Goal: Register for event/course

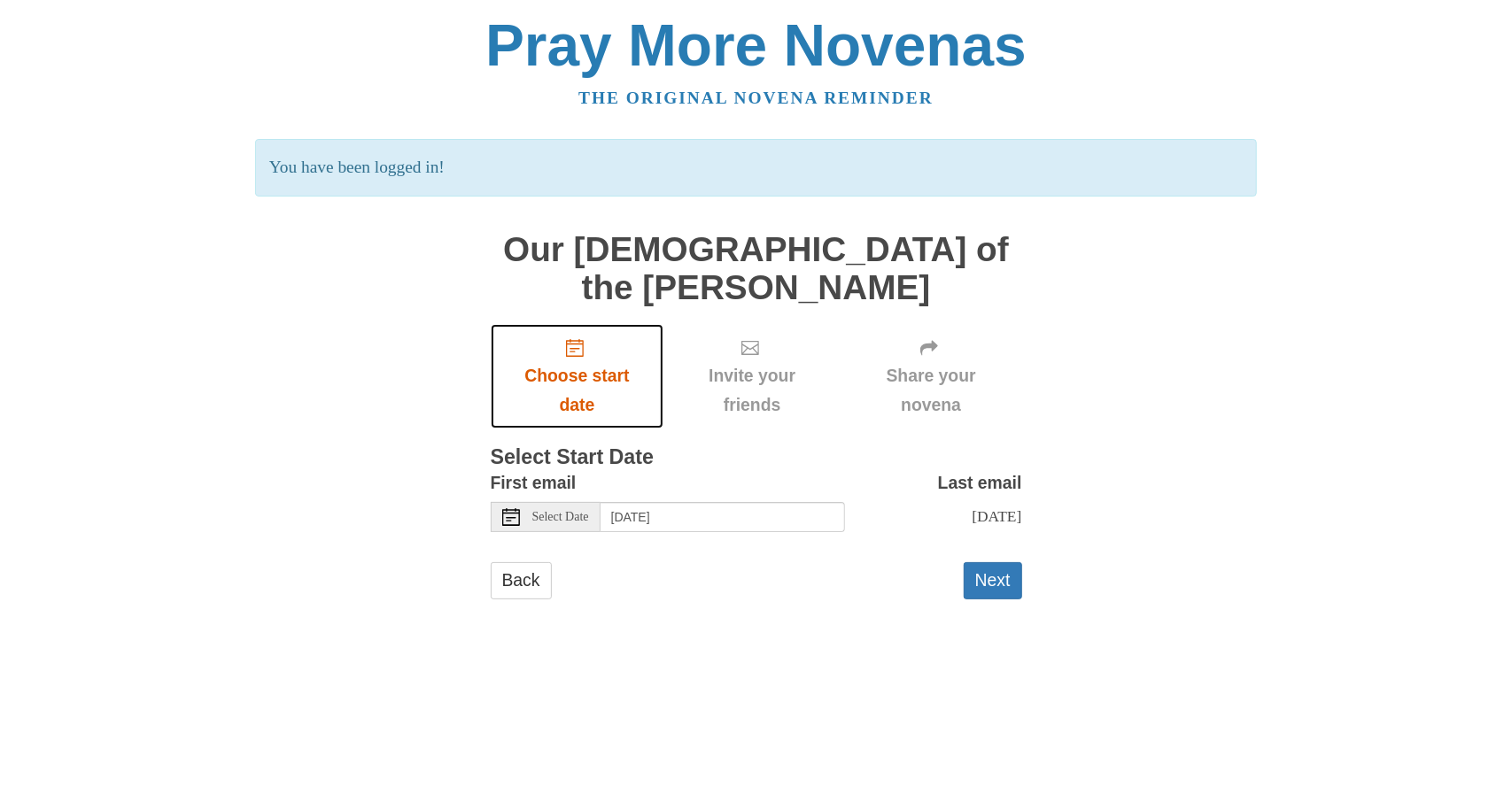
click at [583, 362] on span "Choose start date" at bounding box center [578, 390] width 138 height 58
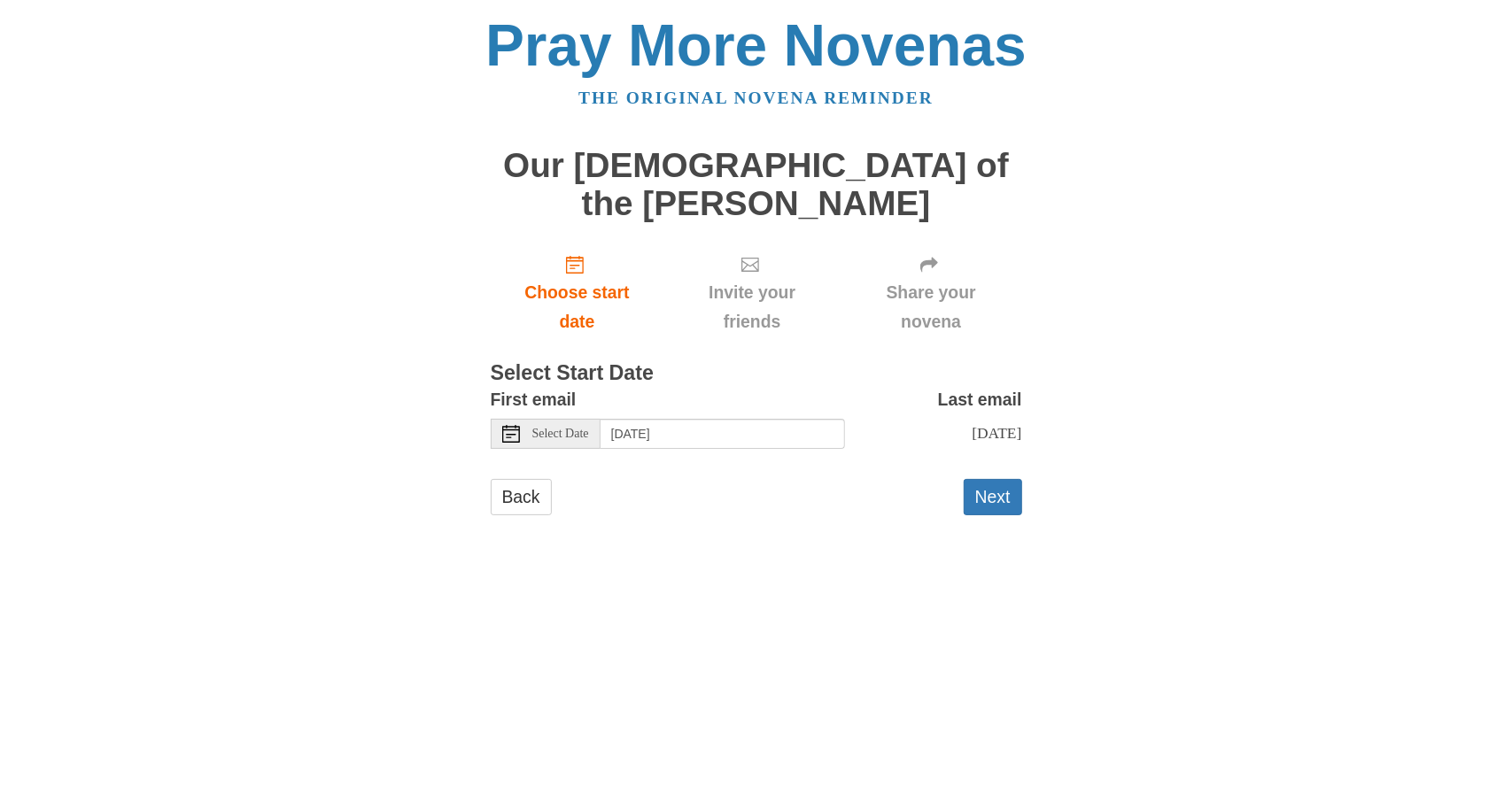
click at [589, 428] on span "Select Date" at bounding box center [560, 434] width 56 height 13
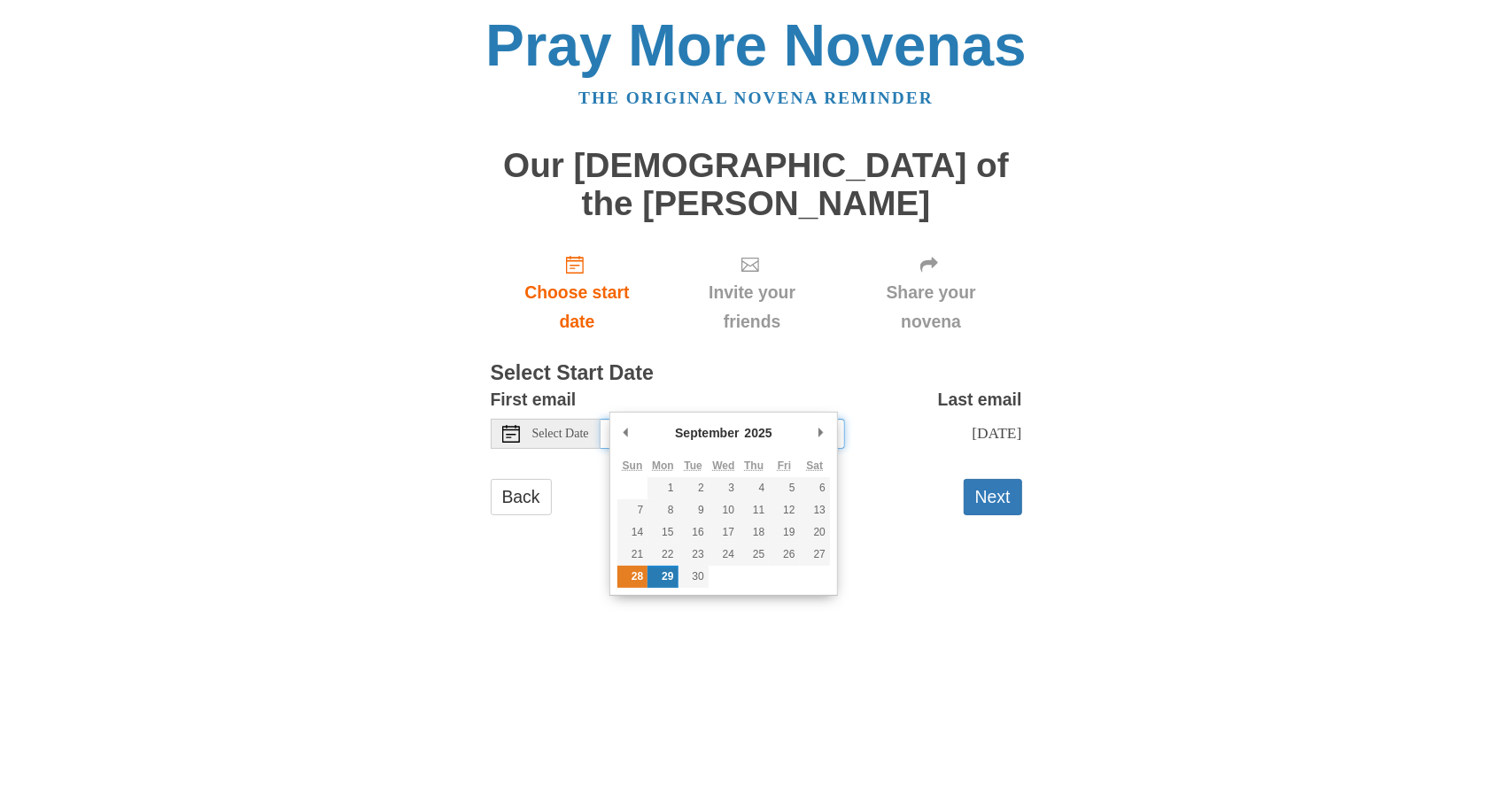
type input "[DATE]"
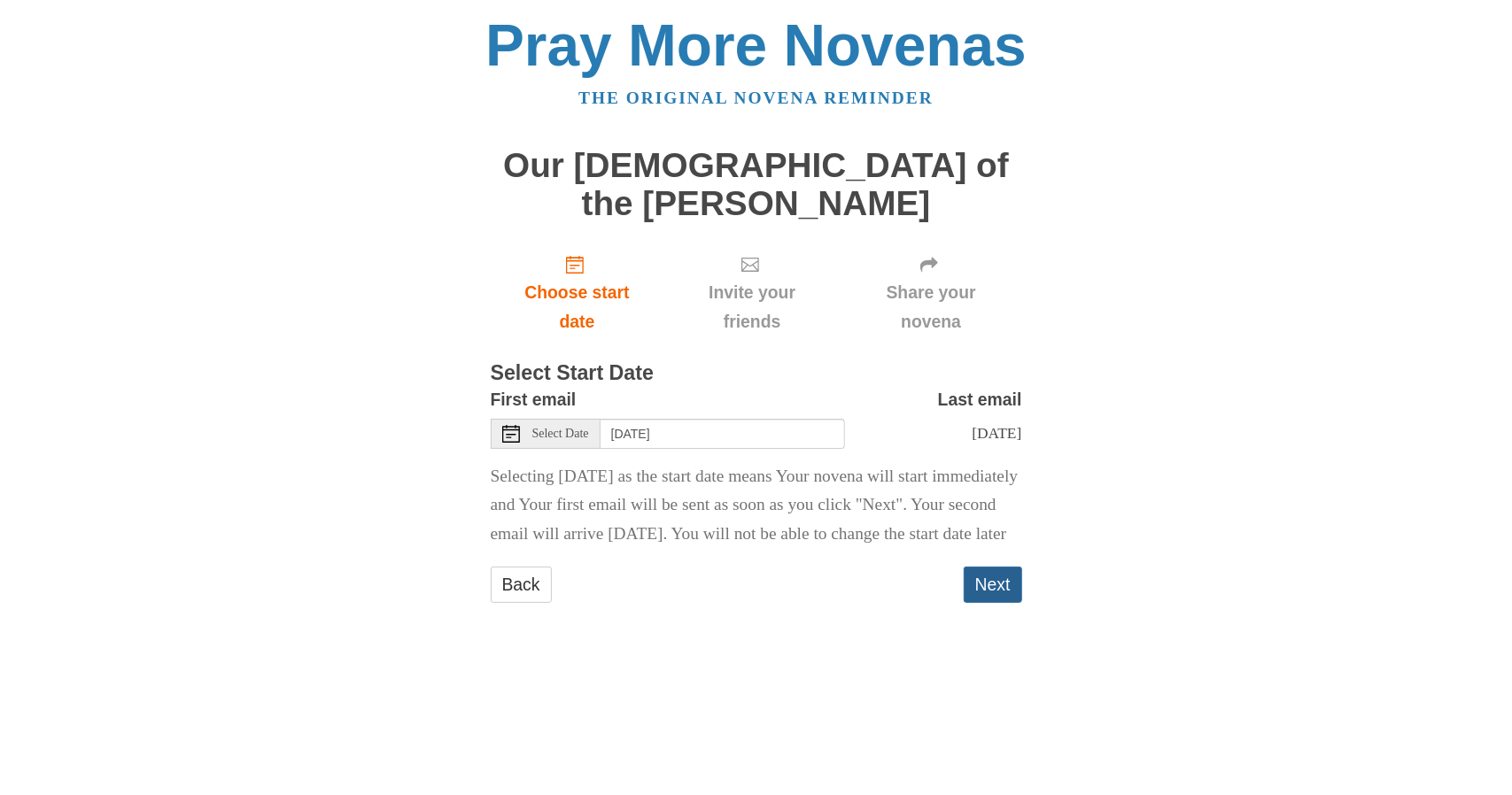
click at [1003, 577] on button "Next" at bounding box center [992, 585] width 58 height 37
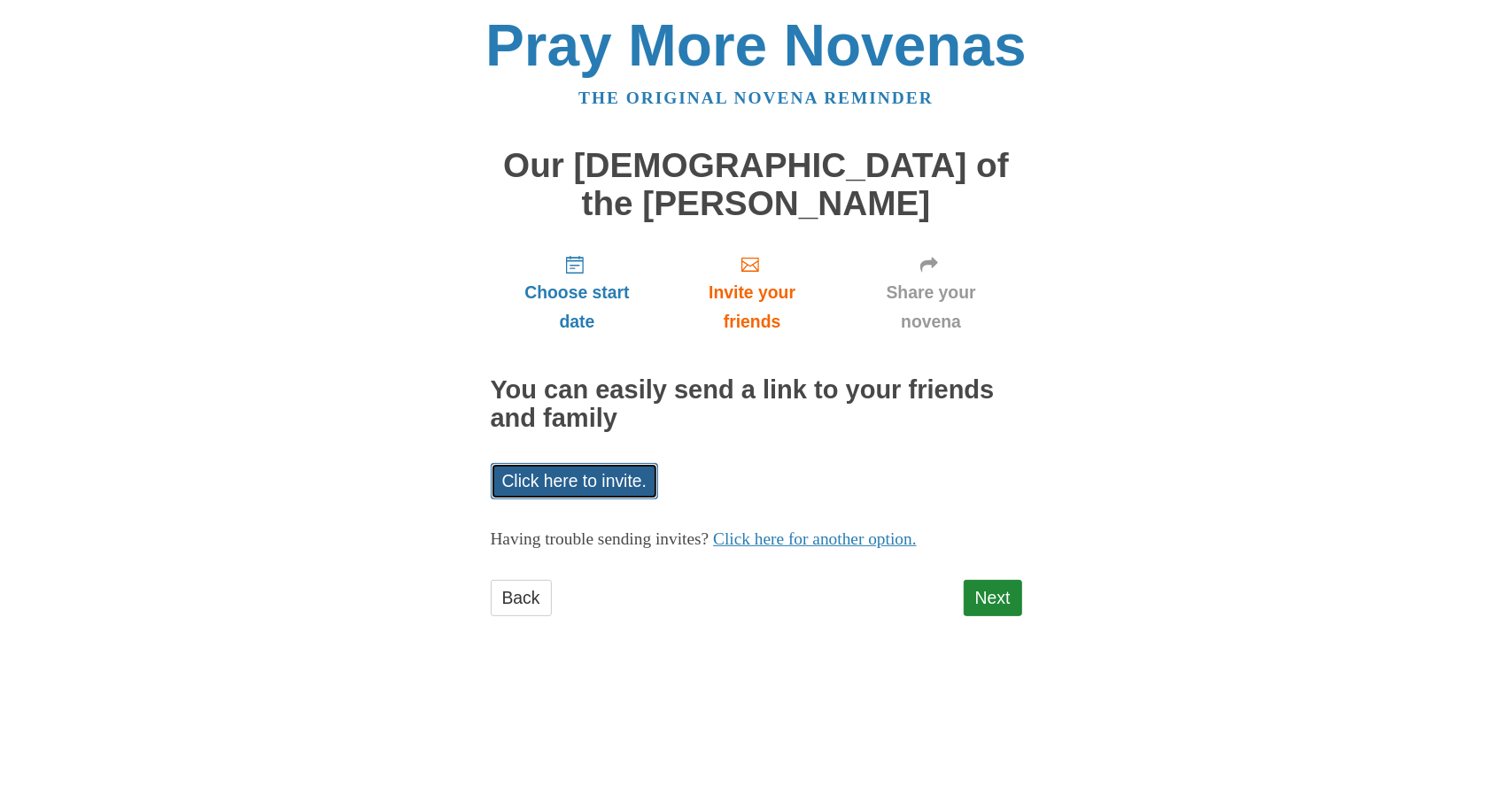
click at [625, 463] on link "Click here to invite." at bounding box center [575, 481] width 168 height 37
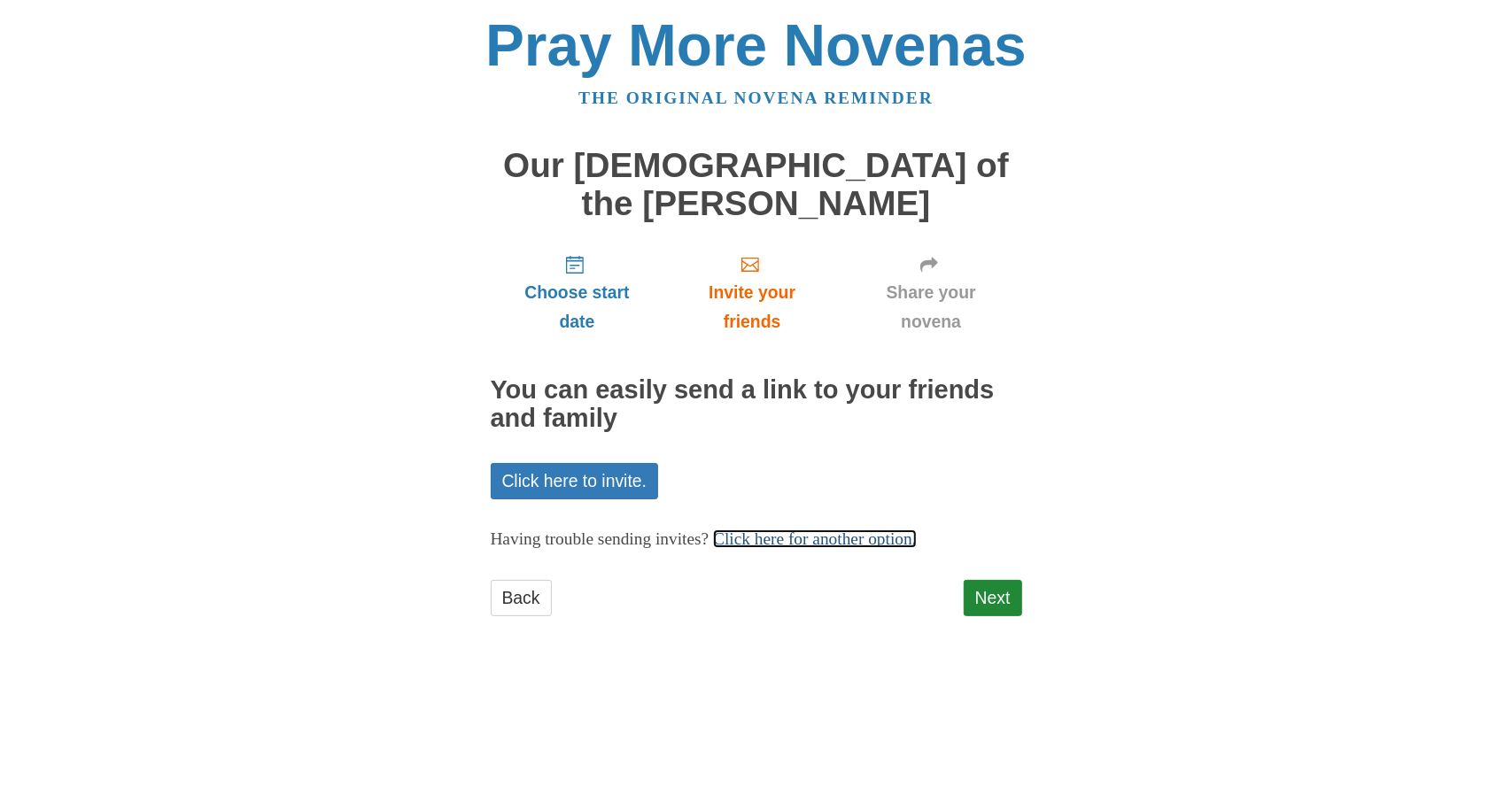
click at [824, 529] on link "Click here for another option." at bounding box center [814, 538] width 203 height 19
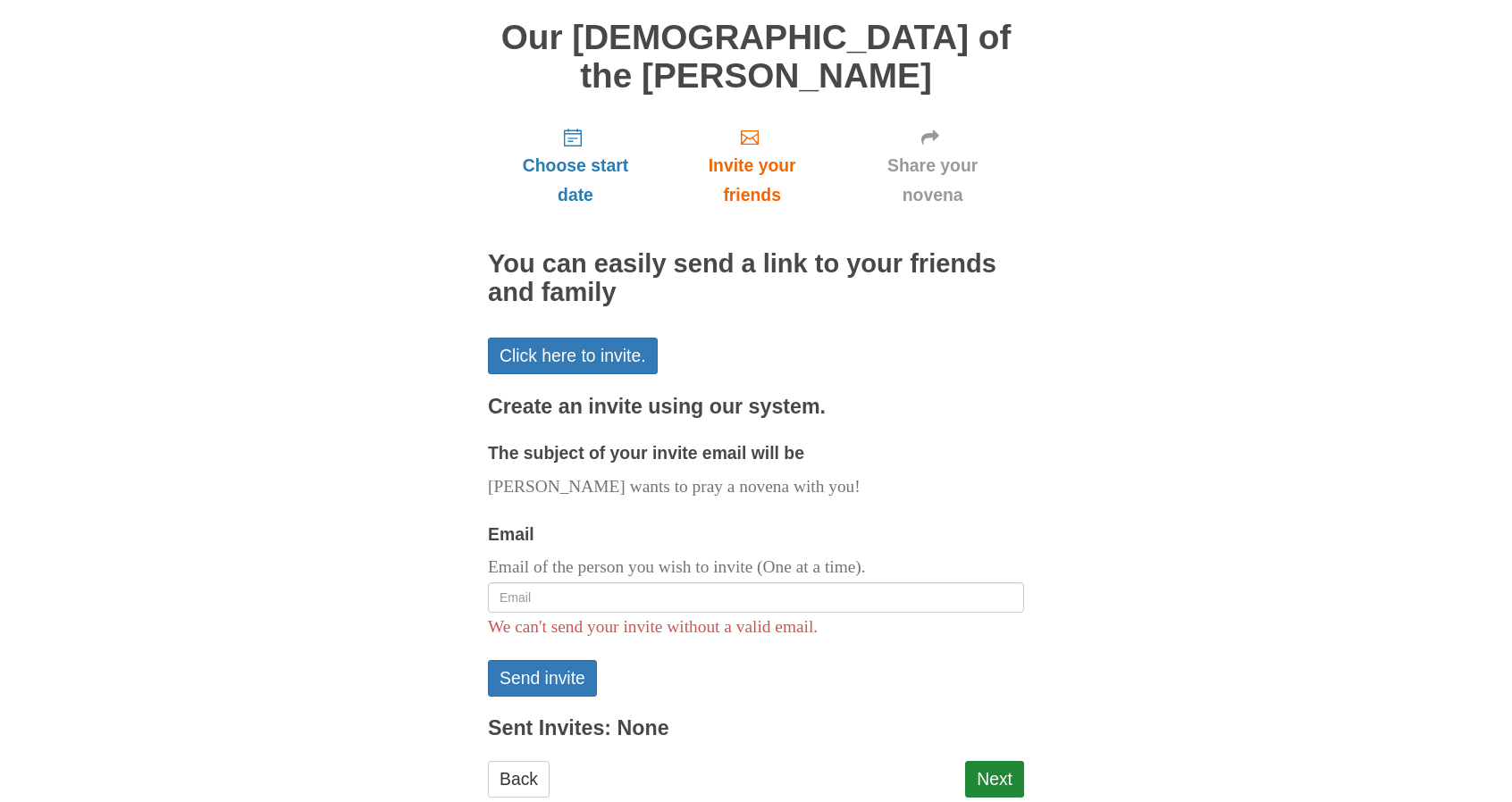
scroll to position [137, 0]
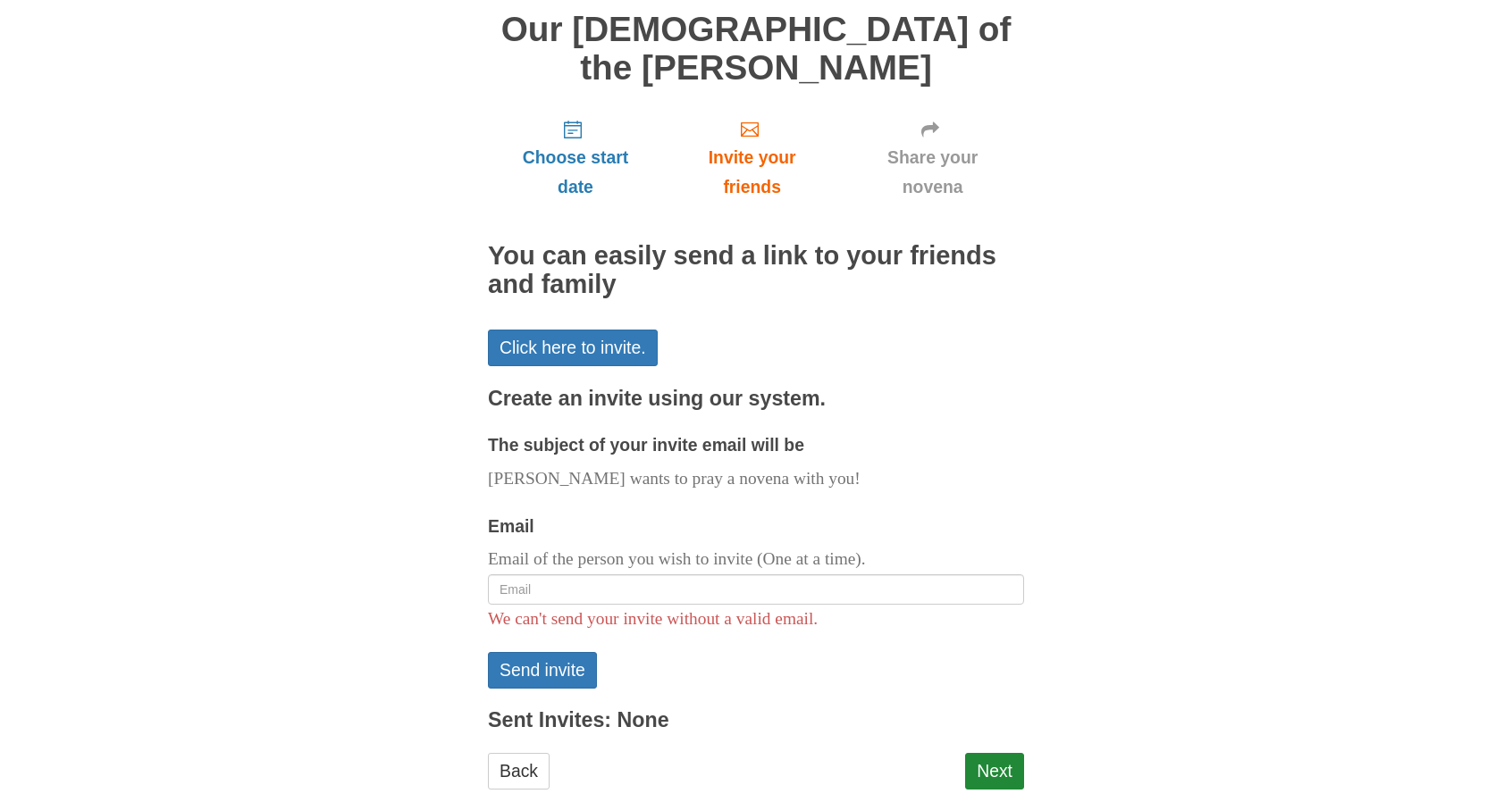
drag, startPoint x: 854, startPoint y: 359, endPoint x: 793, endPoint y: 483, distance: 138.2
click at [793, 483] on section "Create an invite using our system. The subject of your invite email will be Seb…" at bounding box center [755, 560] width 536 height 345
click at [769, 431] on label "The subject of your invite email will be" at bounding box center [646, 445] width 316 height 30
click at [711, 574] on input "Email" at bounding box center [755, 590] width 536 height 31
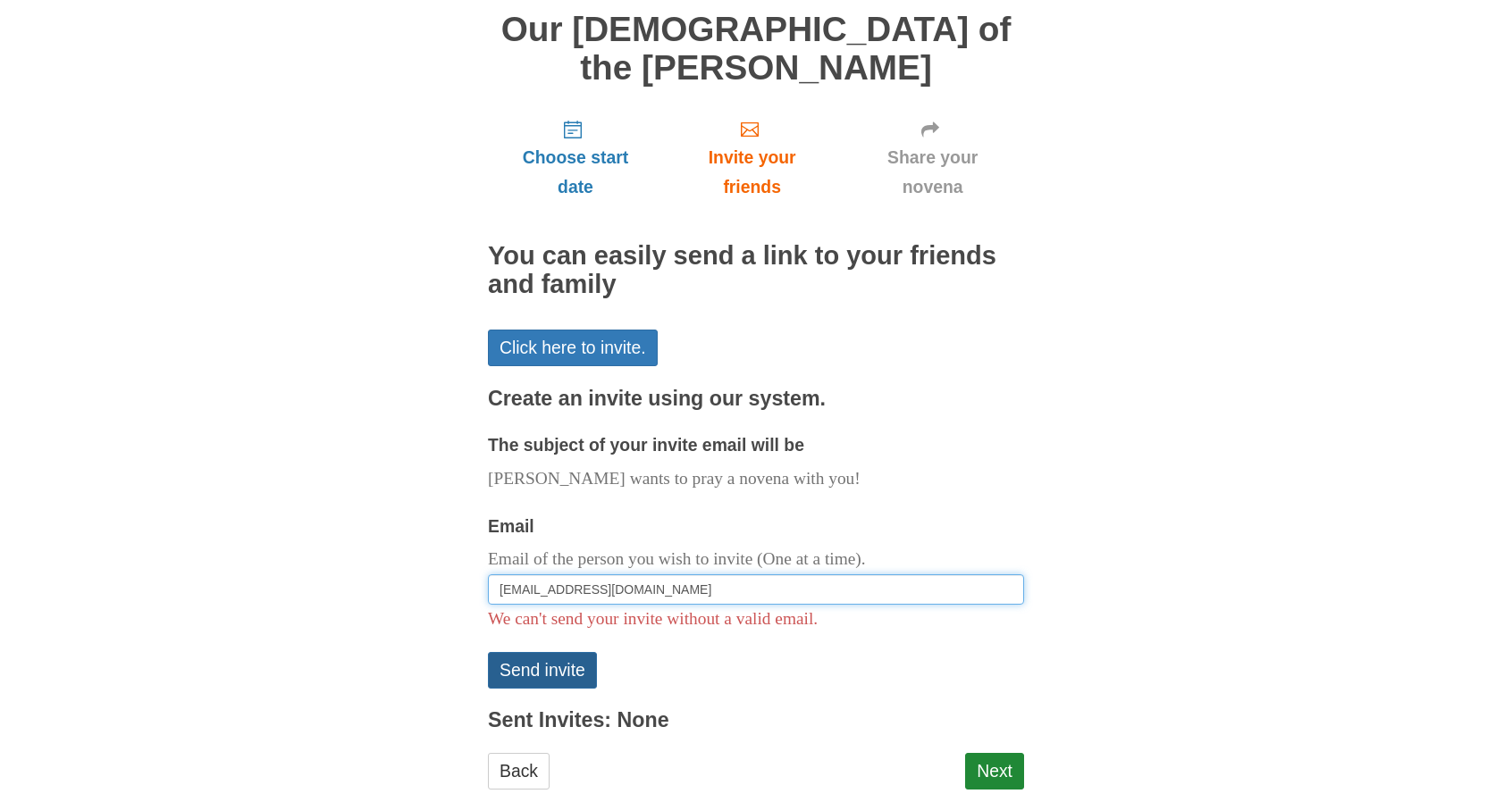
type input "indrearica@gmail.com"
click at [531, 652] on button "Send invite" at bounding box center [542, 670] width 109 height 37
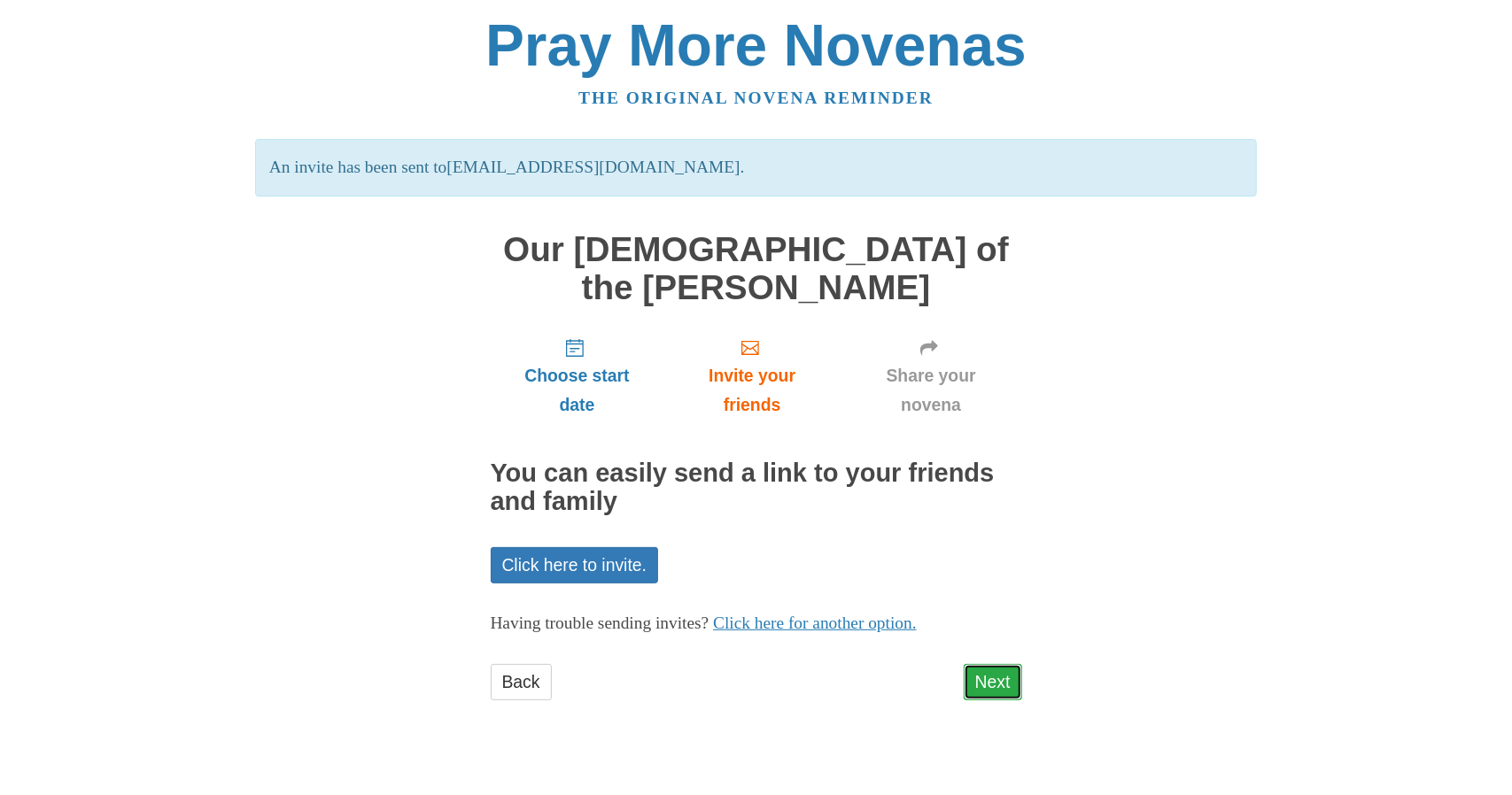
click at [1000, 664] on link "Next" at bounding box center [992, 682] width 58 height 37
